Goal: Use online tool/utility: Utilize a website feature to perform a specific function

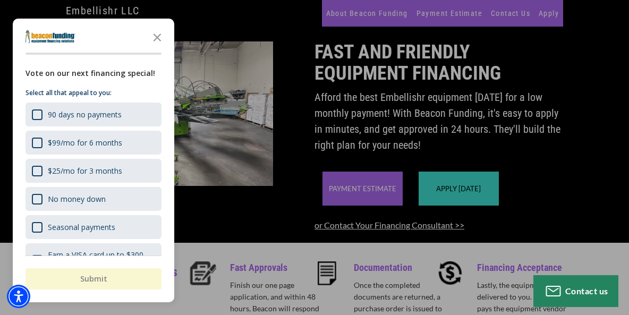
scroll to position [85, 0]
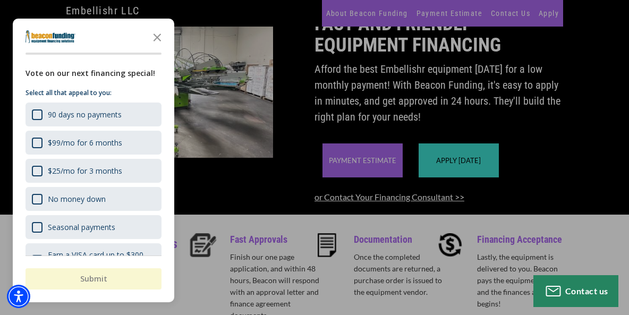
click at [265, 211] on div "button" at bounding box center [314, 157] width 629 height 315
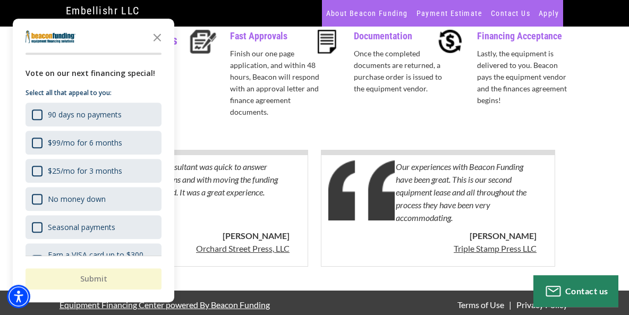
scroll to position [309, 0]
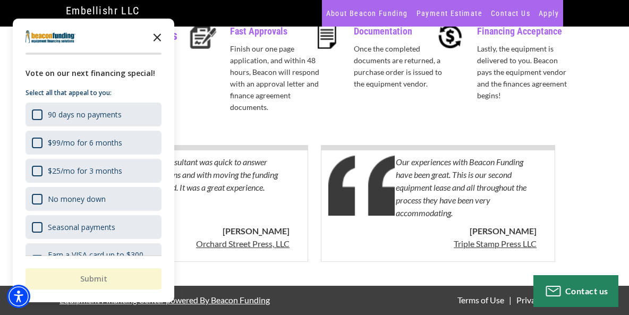
click at [156, 35] on icon "Close the survey" at bounding box center [157, 36] width 21 height 21
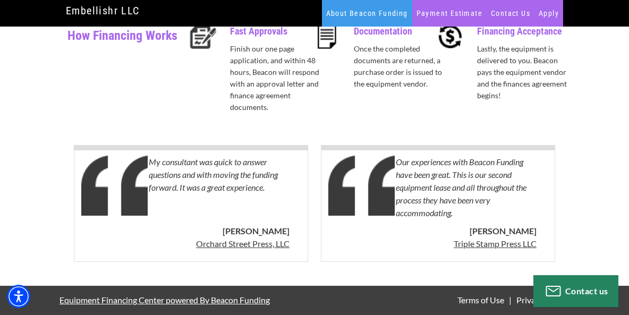
click at [354, 12] on link "About Beacon Funding" at bounding box center [367, 13] width 90 height 27
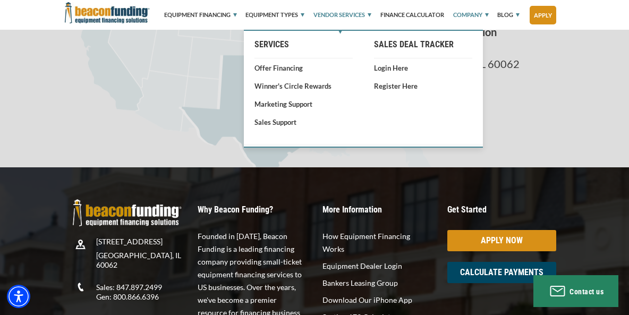
scroll to position [1938, 0]
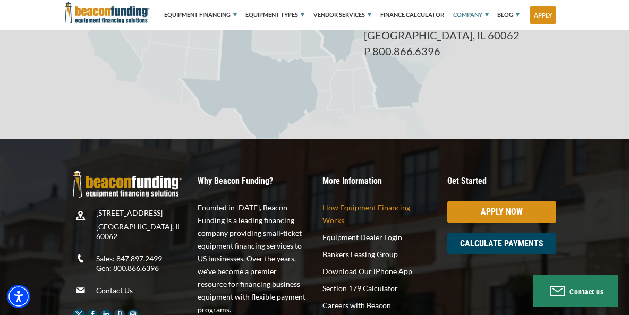
click at [402, 210] on p "How Equipment Financing Works" at bounding box center [376, 213] width 109 height 25
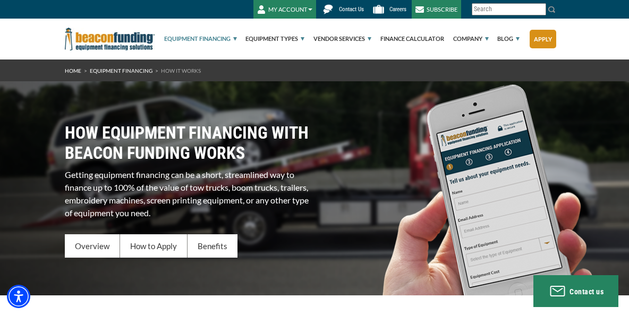
click at [390, 217] on div "HOW EQUIPMENT FINANCING WITH BEACON FUNDING WORKS Getting equipment financing c…" at bounding box center [314, 188] width 499 height 140
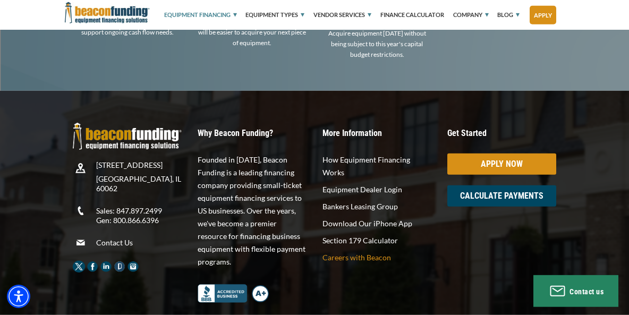
scroll to position [2027, 0]
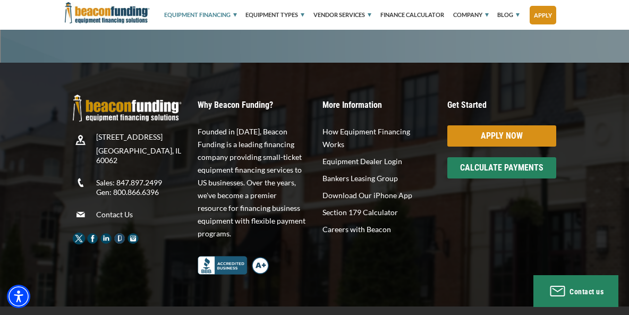
click at [515, 157] on div "CALCULATE PAYMENTS" at bounding box center [501, 167] width 109 height 21
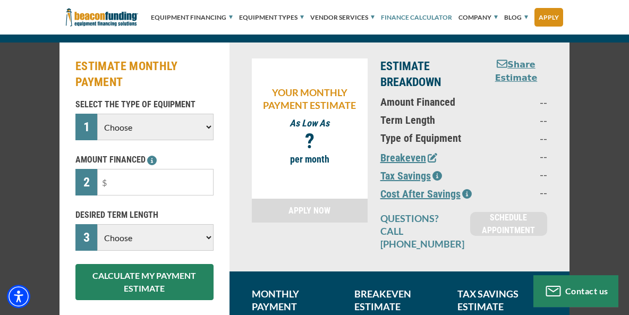
scroll to position [142, 0]
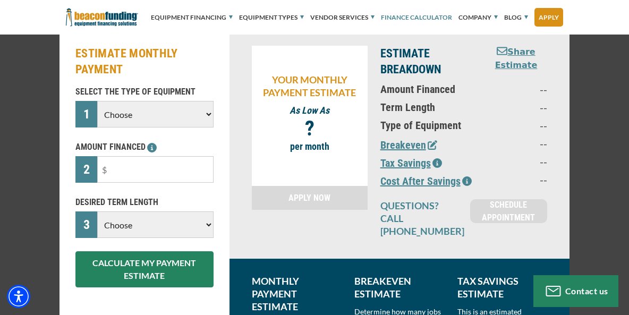
click at [515, 157] on p "--" at bounding box center [516, 161] width 62 height 13
click at [97, 101] on select "Choose Backhoe Boom/Bucket Truck Chipper Commercial Mower Crane DTG/DTF Printin…" at bounding box center [155, 114] width 116 height 27
select select "10"
click option "DTG/DTF Printing" at bounding box center [0, 0] width 0 height 0
click at [148, 169] on input "text" at bounding box center [155, 169] width 116 height 27
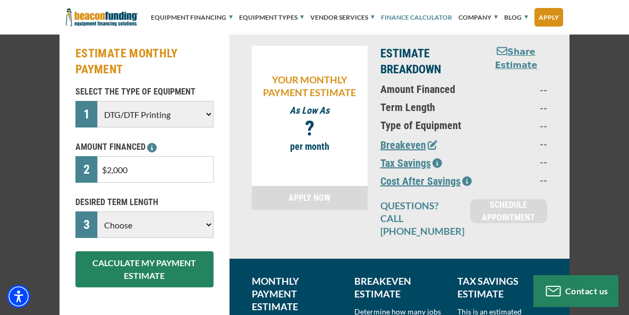
type input "$20,000"
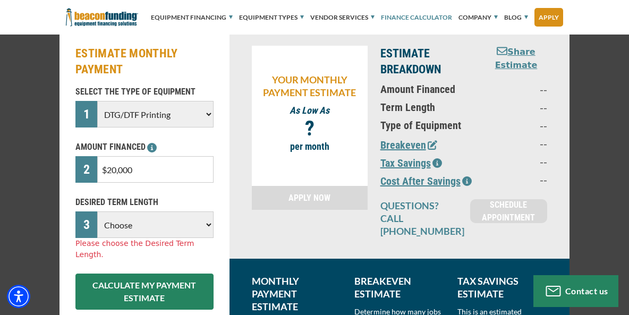
click at [97, 211] on select "Choose 36 Months 48 Months 60 Months" at bounding box center [155, 224] width 116 height 27
select select "60"
click option "60 Months" at bounding box center [0, 0] width 0 height 0
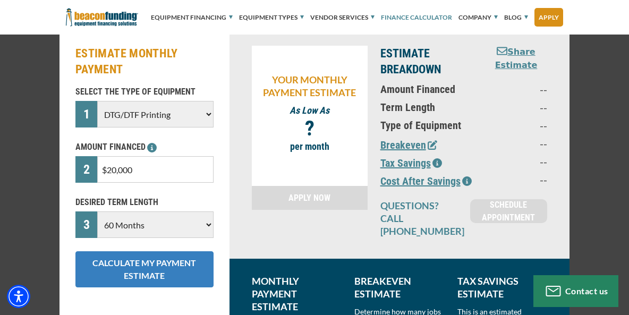
click at [143, 269] on button "CALCULATE MY PAYMENT ESTIMATE" at bounding box center [144, 269] width 138 height 36
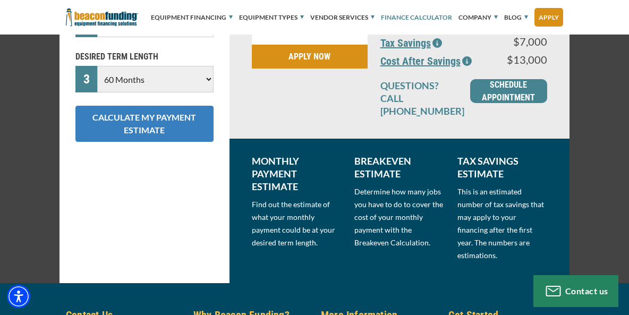
scroll to position [276, 0]
